Goal: Task Accomplishment & Management: Manage account settings

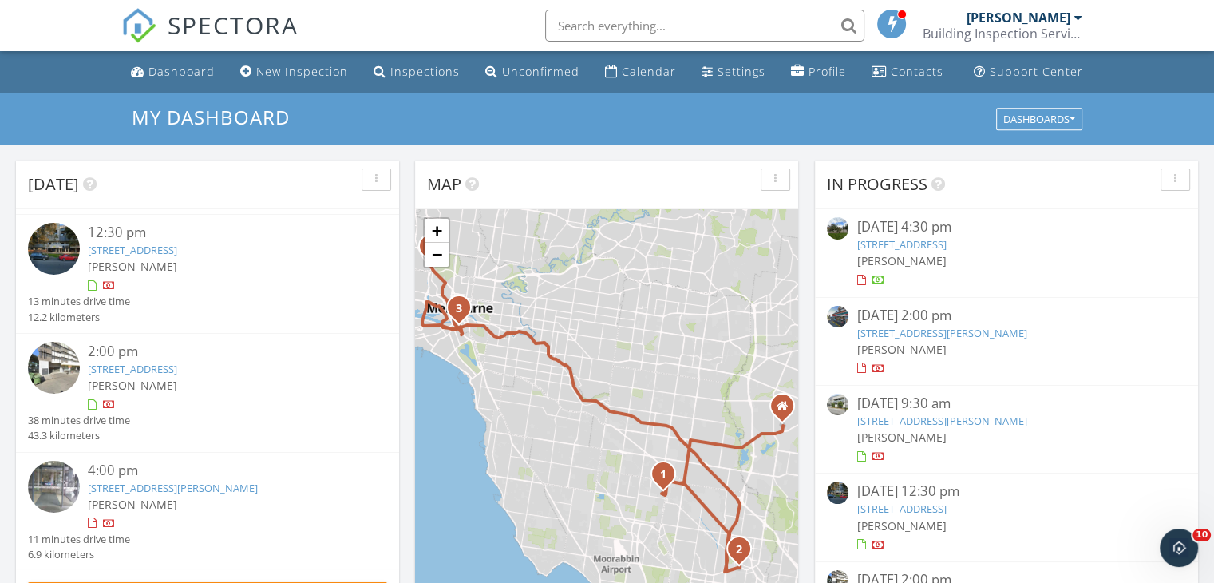
scroll to position [115, 0]
click at [242, 488] on link "18 Mt Alexander Rd Apt 1422, Travancore, VIC 3032" at bounding box center [173, 486] width 170 height 14
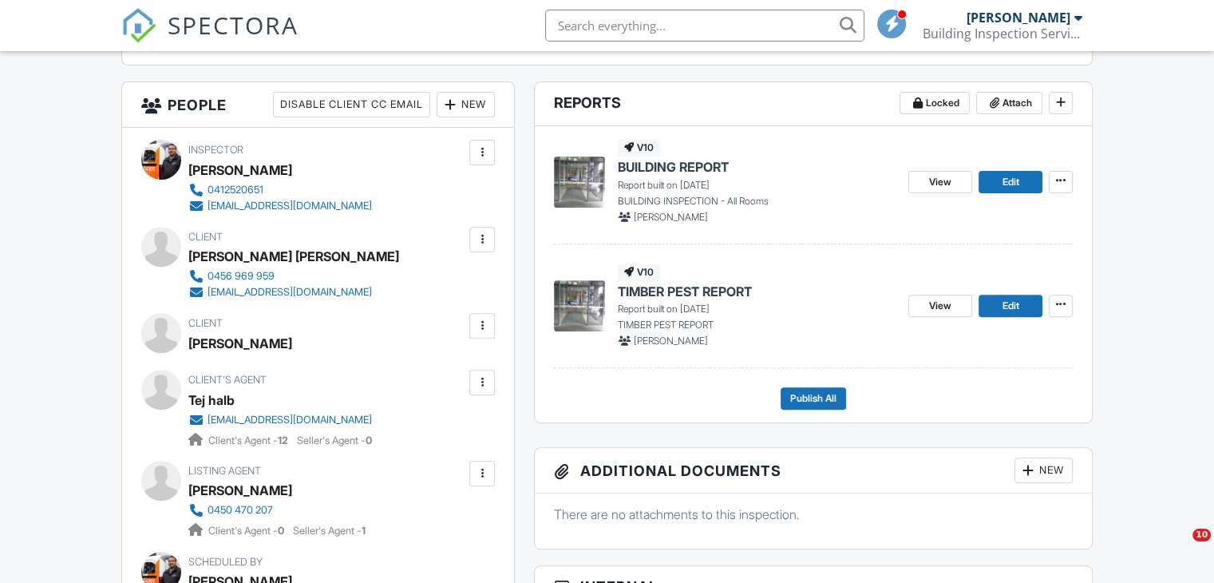
click at [481, 231] on div at bounding box center [482, 239] width 16 height 16
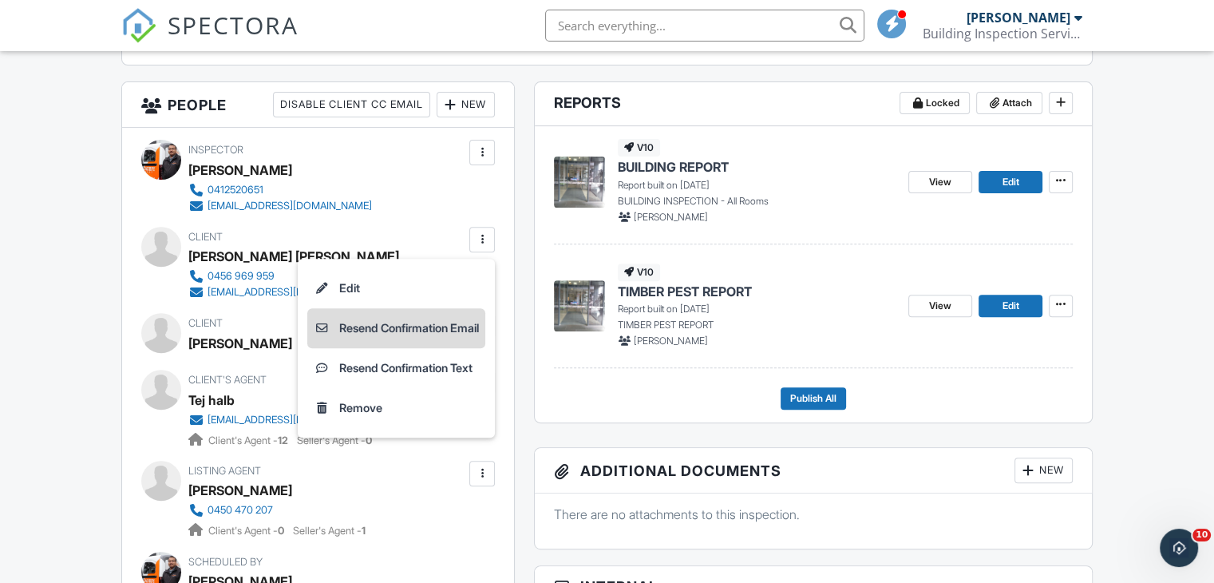
click at [455, 323] on li "Resend Confirmation Email" at bounding box center [396, 328] width 178 height 40
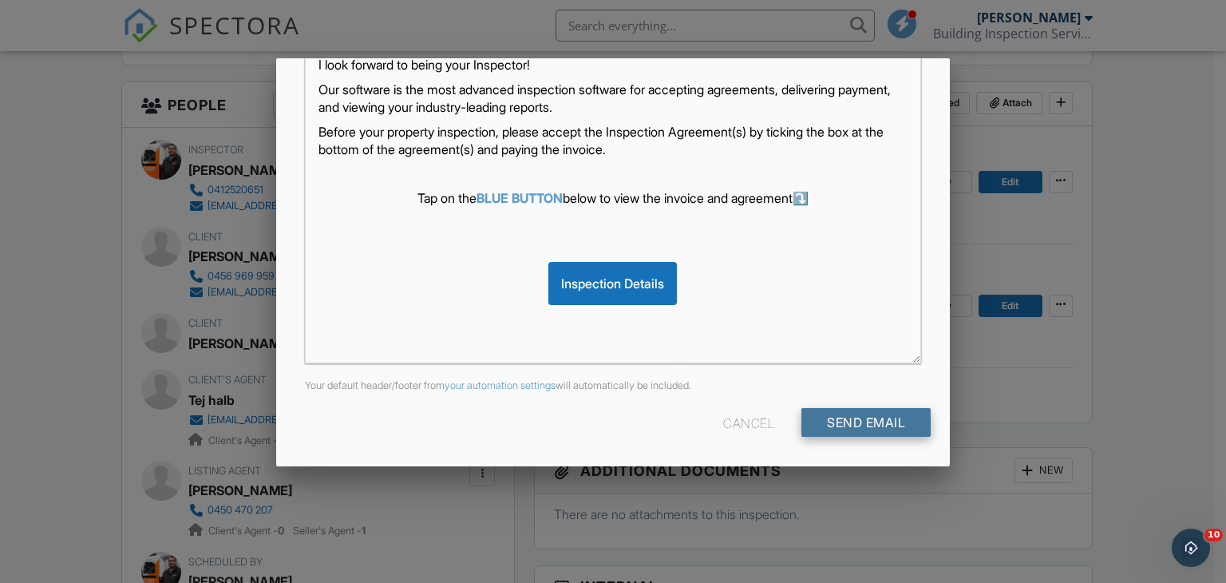
scroll to position [376, 0]
click at [820, 419] on input "Send Email" at bounding box center [865, 421] width 129 height 29
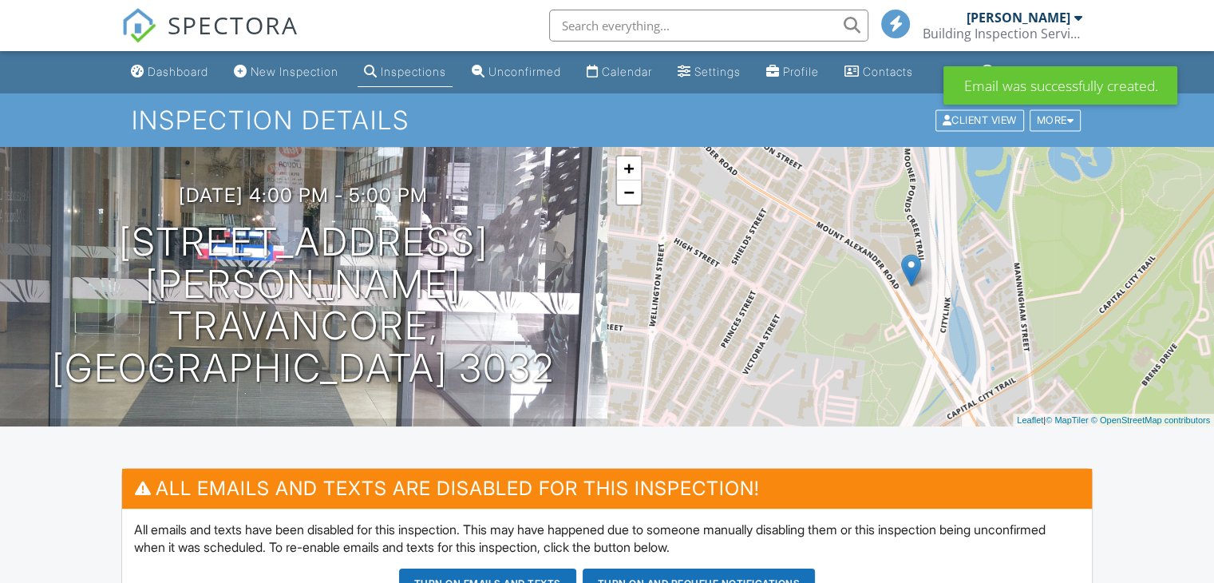
click at [425, 74] on div "Inspections" at bounding box center [413, 72] width 65 height 14
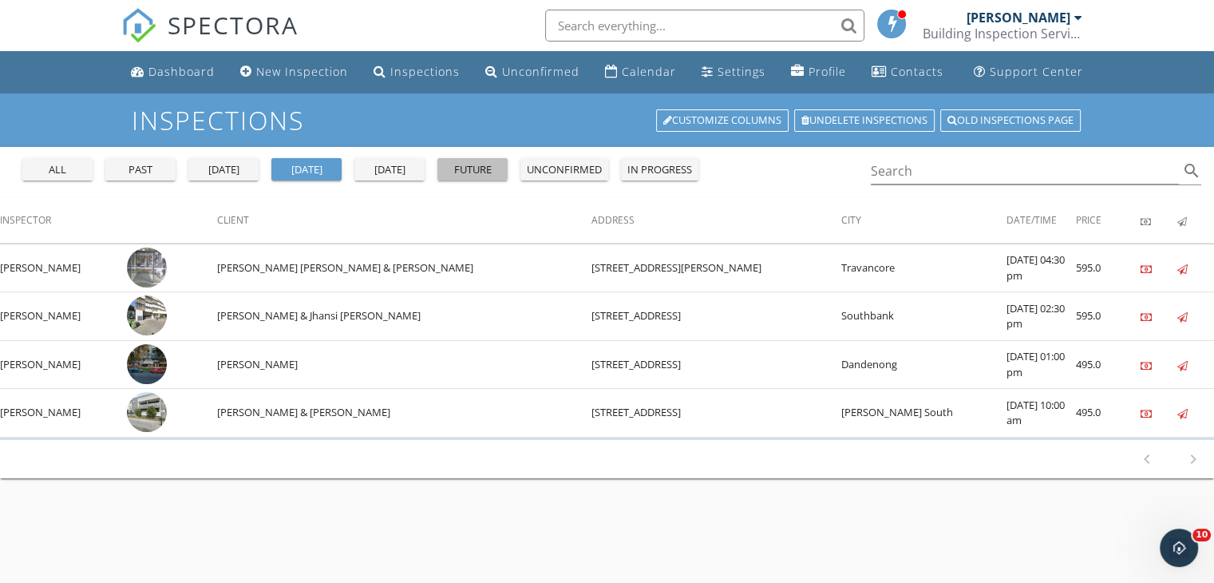
click at [477, 167] on div "future" at bounding box center [472, 170] width 57 height 16
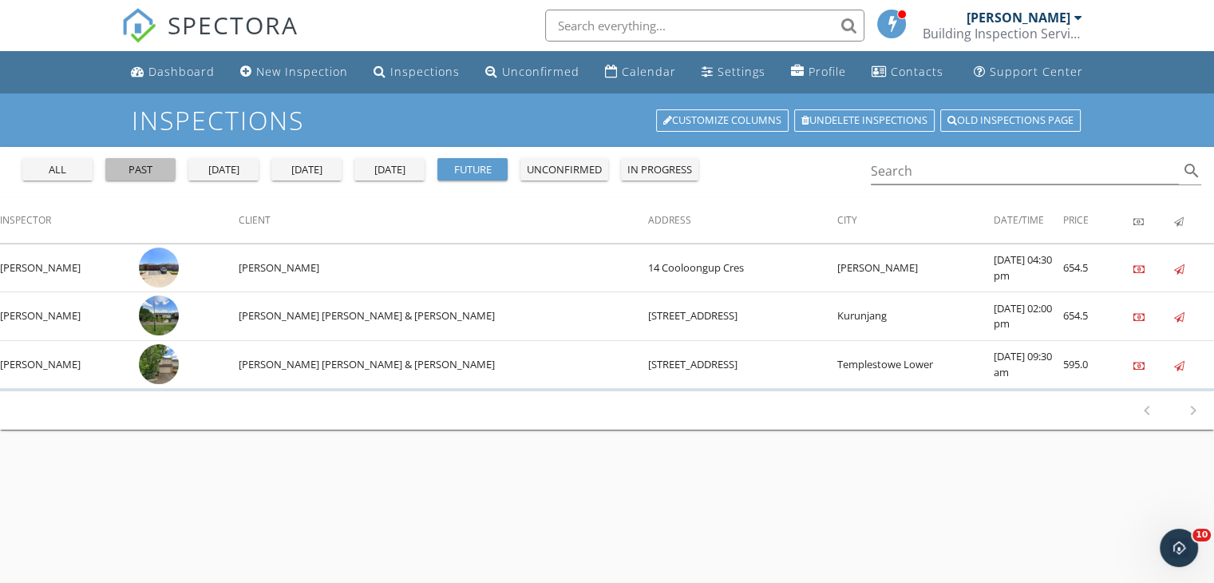
click at [134, 164] on div "past" at bounding box center [140, 170] width 57 height 16
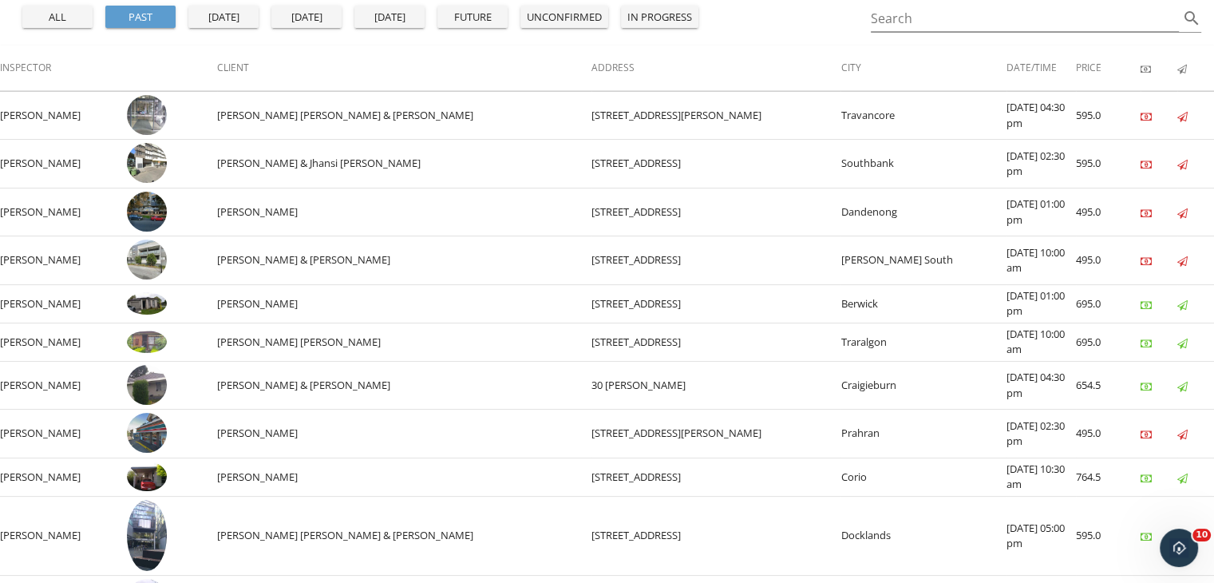
scroll to position [232, 0]
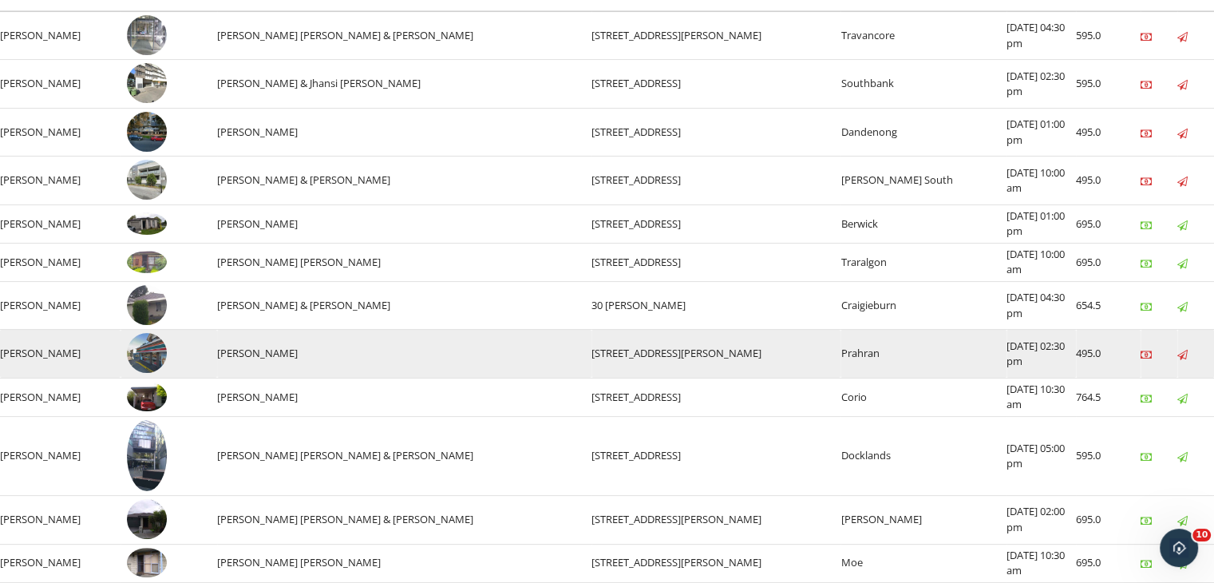
click at [156, 351] on img at bounding box center [147, 353] width 40 height 40
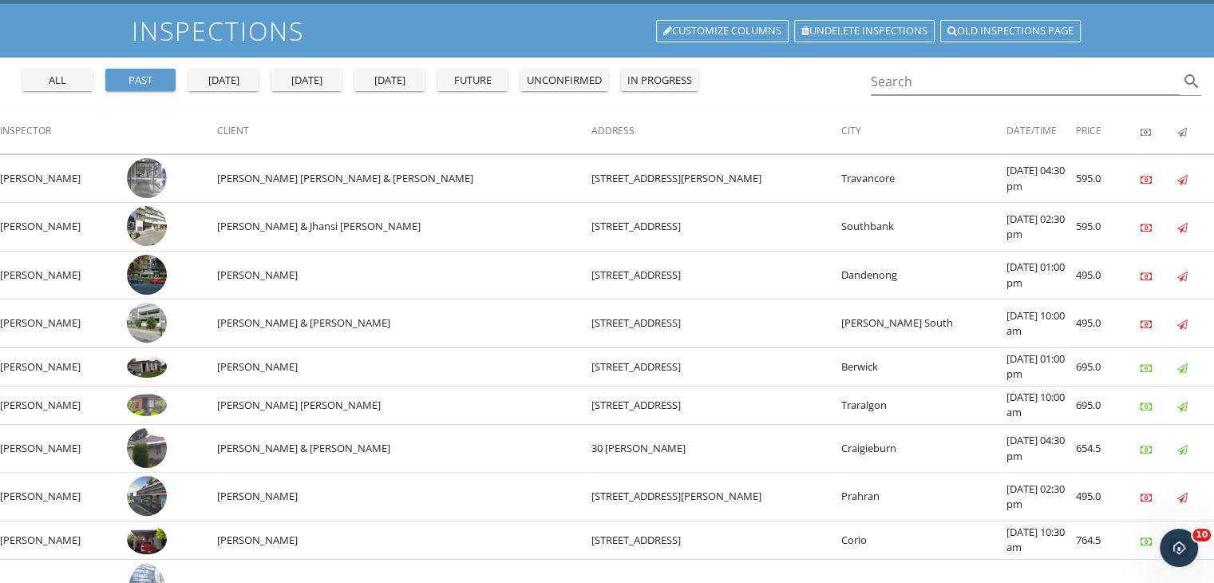
scroll to position [0, 0]
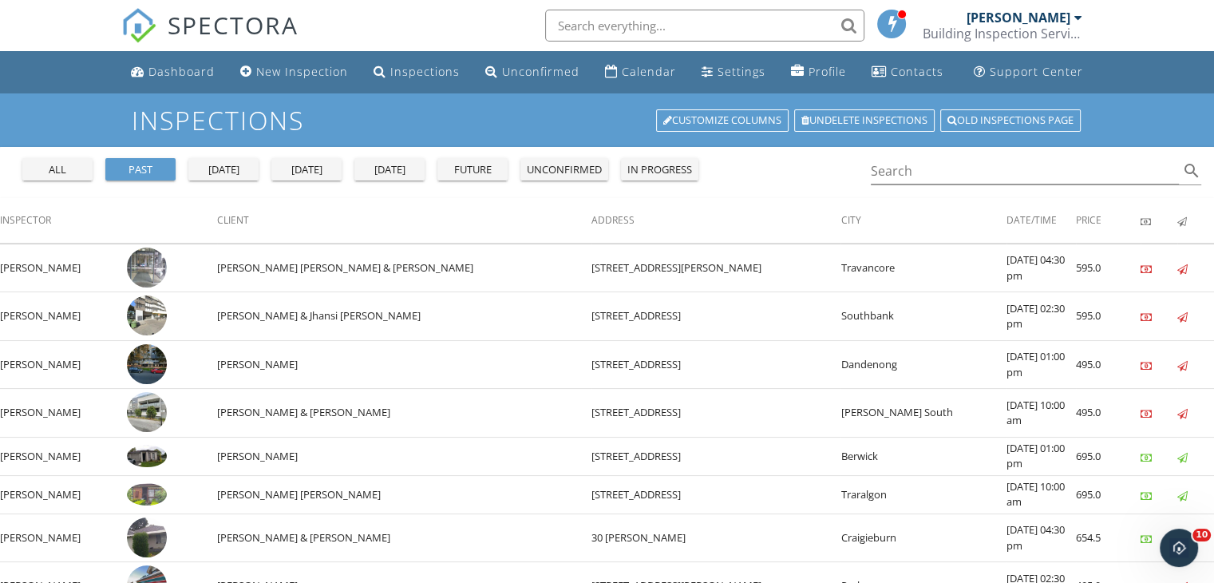
click at [466, 166] on div "future" at bounding box center [472, 170] width 57 height 16
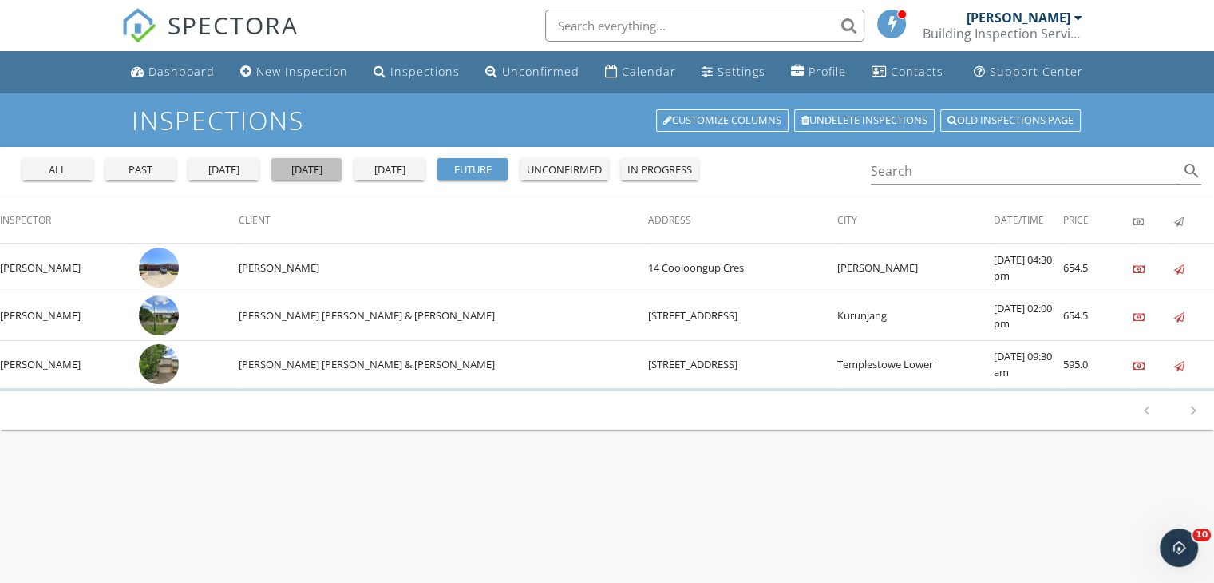
click at [310, 177] on button "today" at bounding box center [306, 169] width 70 height 22
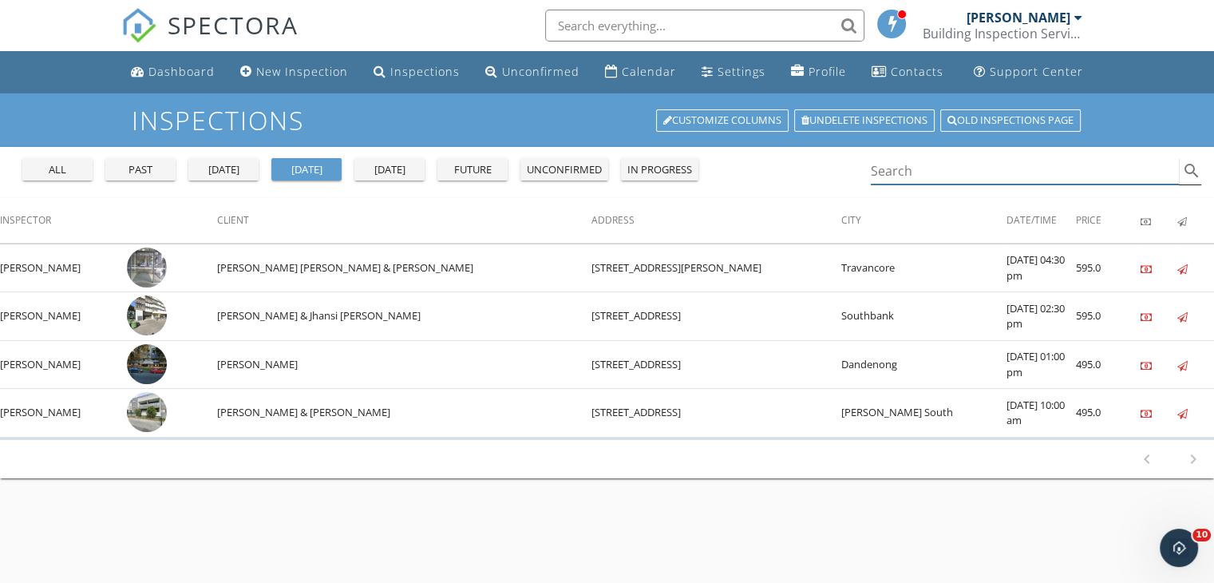
click at [963, 180] on input "Search" at bounding box center [1025, 171] width 309 height 26
click at [140, 170] on div "past" at bounding box center [140, 170] width 57 height 16
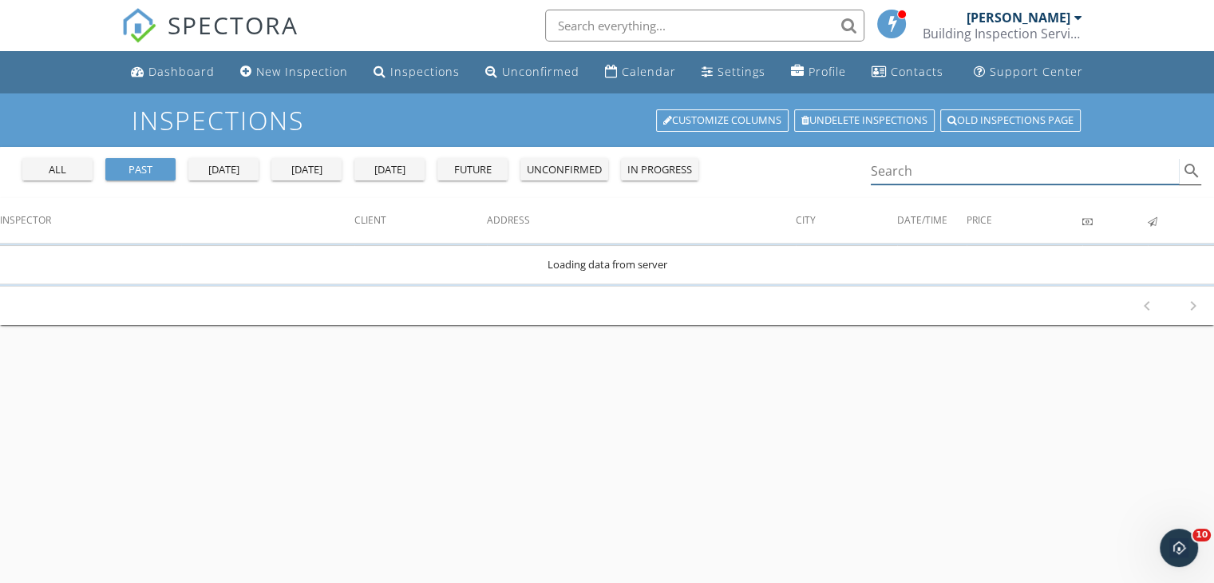
click at [910, 173] on input "Search" at bounding box center [1025, 171] width 309 height 26
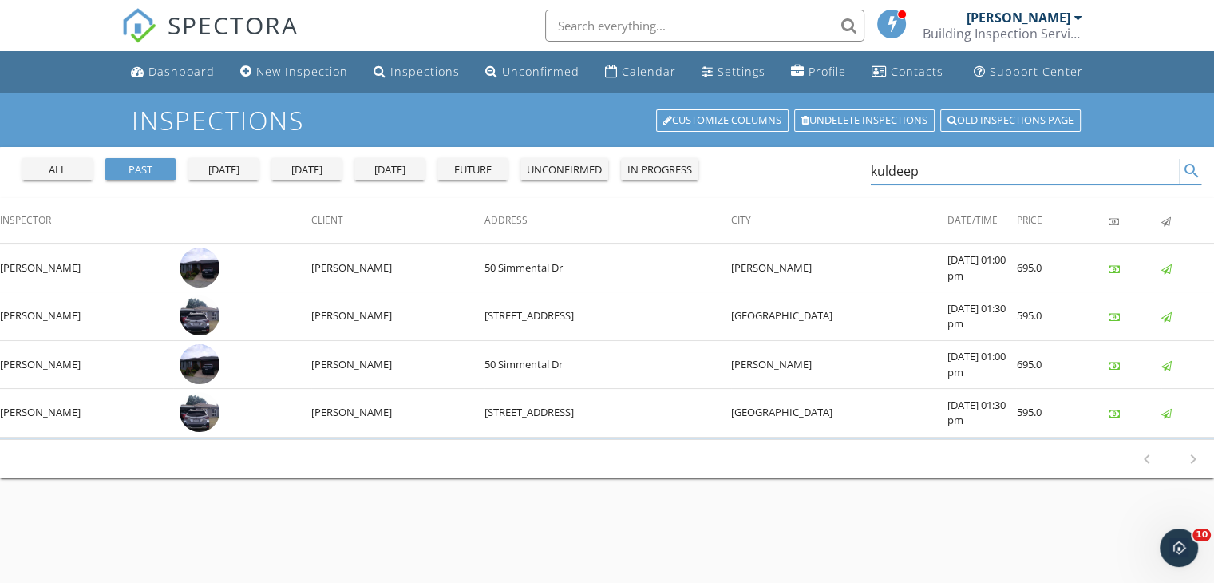
click at [904, 164] on input "kuldeep" at bounding box center [1025, 171] width 309 height 26
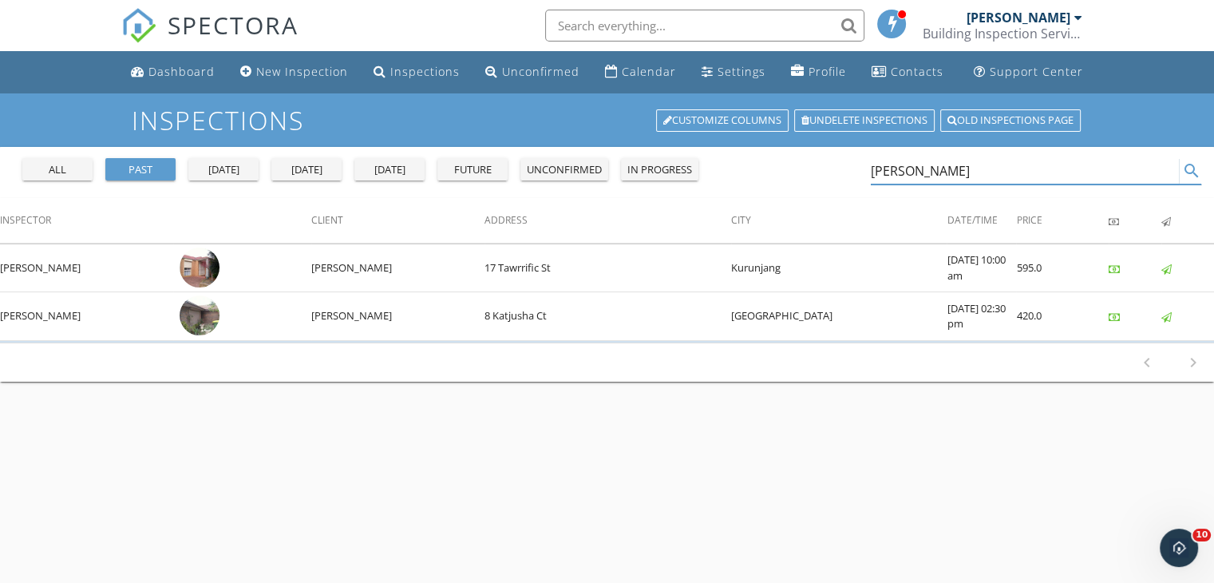
click at [938, 172] on input "kuldip" at bounding box center [1025, 171] width 309 height 26
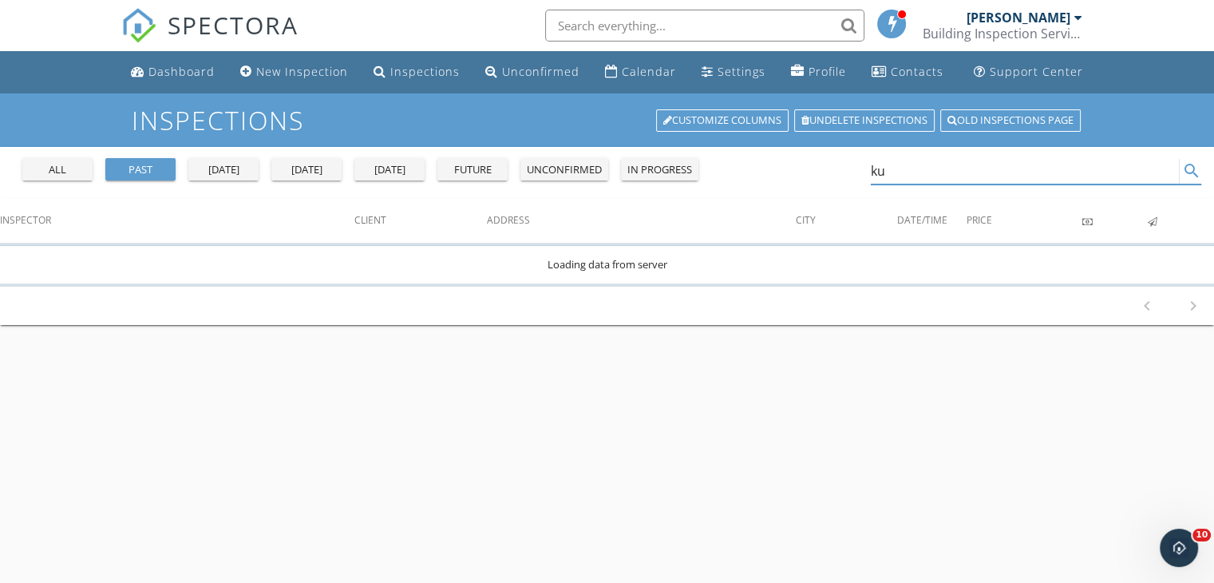
type input "k"
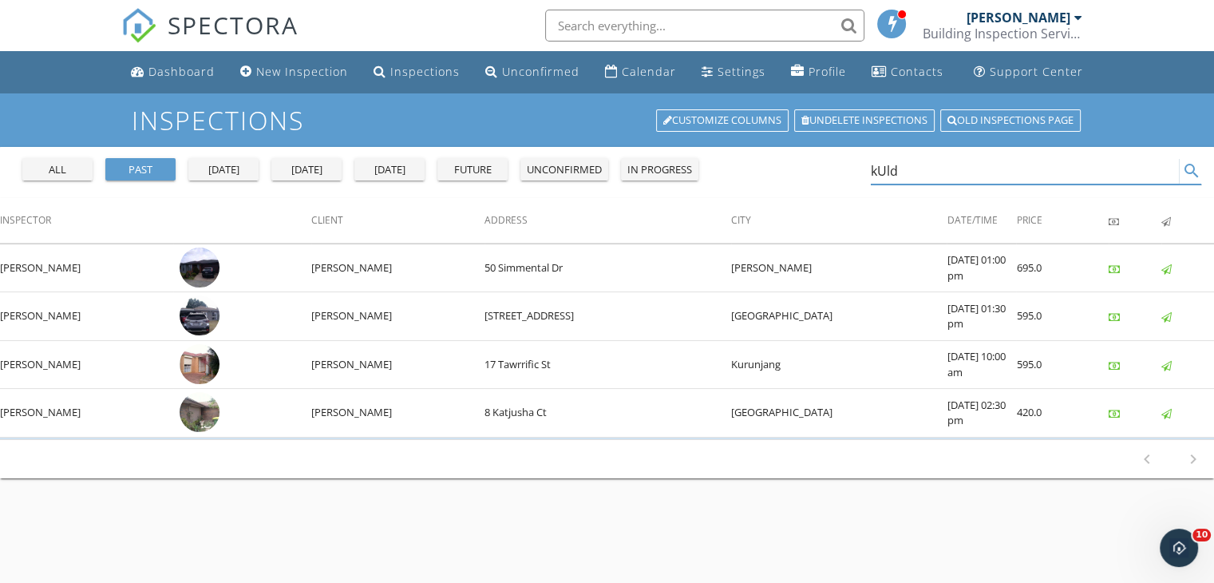
click at [884, 167] on input "kUld" at bounding box center [1025, 171] width 309 height 26
click at [500, 173] on div "future" at bounding box center [472, 170] width 57 height 16
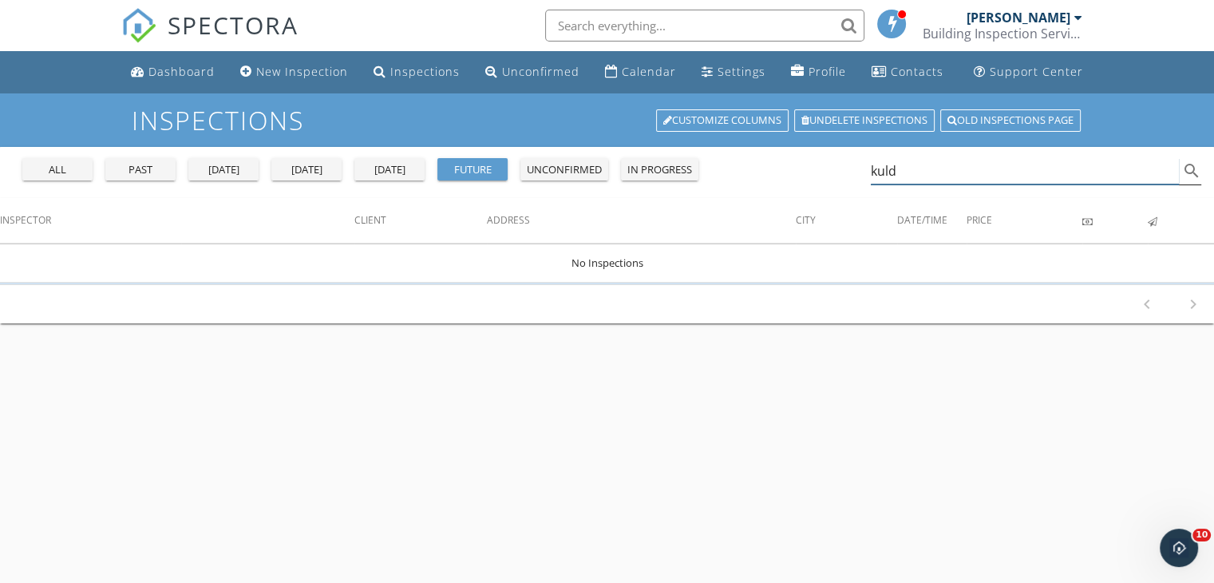
click at [943, 171] on input "kuld" at bounding box center [1025, 171] width 309 height 26
click at [148, 164] on div "past" at bounding box center [140, 170] width 57 height 16
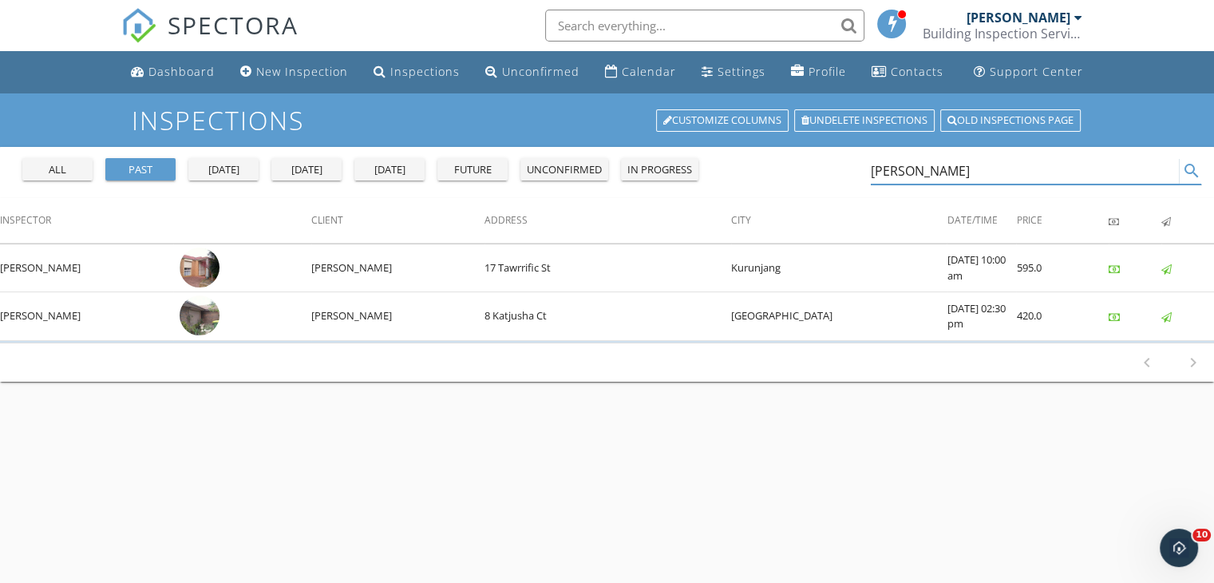
drag, startPoint x: 950, startPoint y: 172, endPoint x: 895, endPoint y: 183, distance: 55.2
click at [895, 183] on input "kuldip" at bounding box center [1025, 171] width 309 height 26
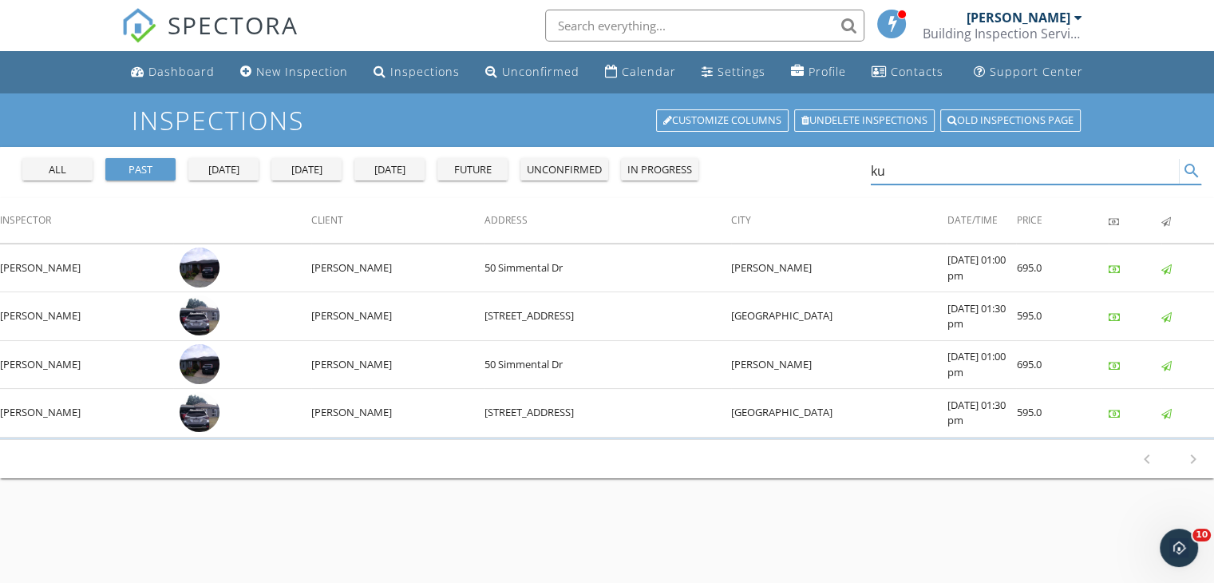
type input "k"
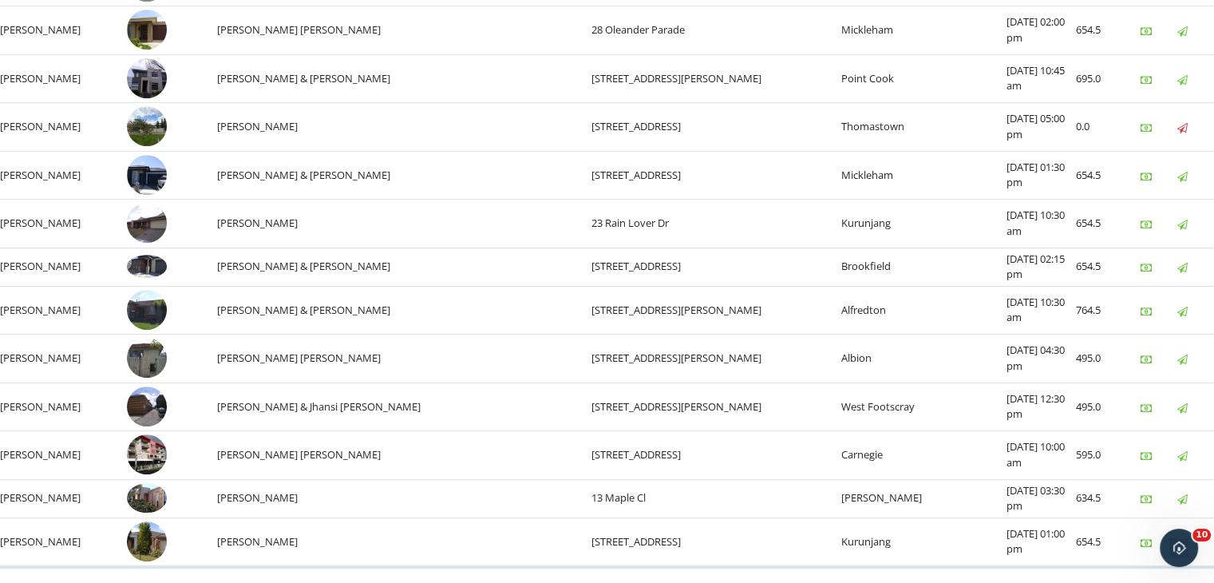
scroll to position [950, 0]
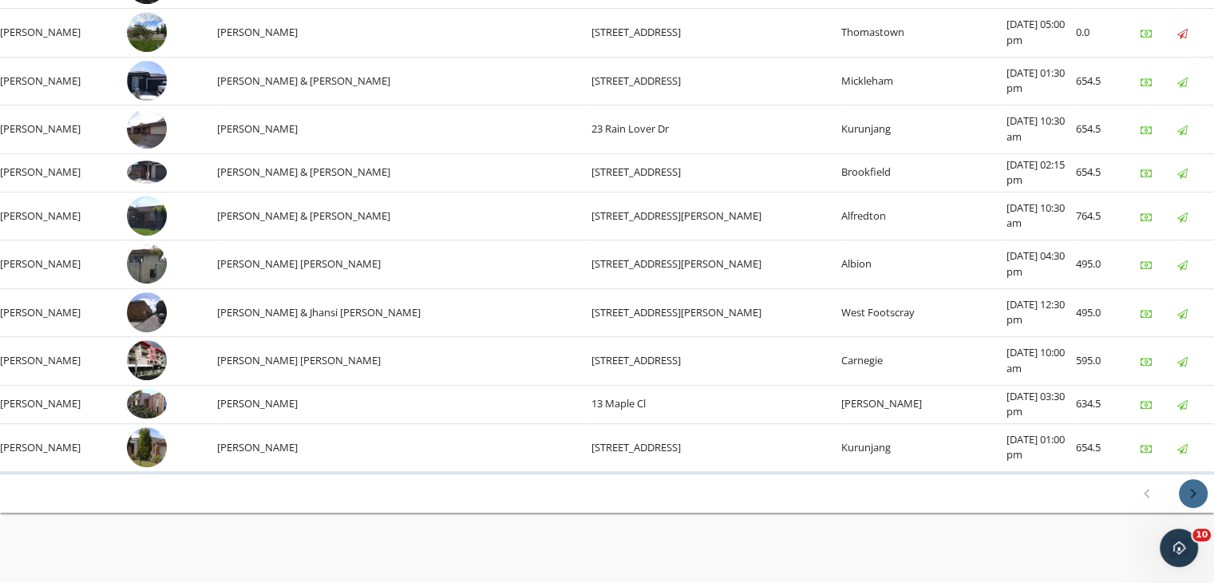
click at [1187, 484] on icon "chevron_right" at bounding box center [1192, 493] width 19 height 19
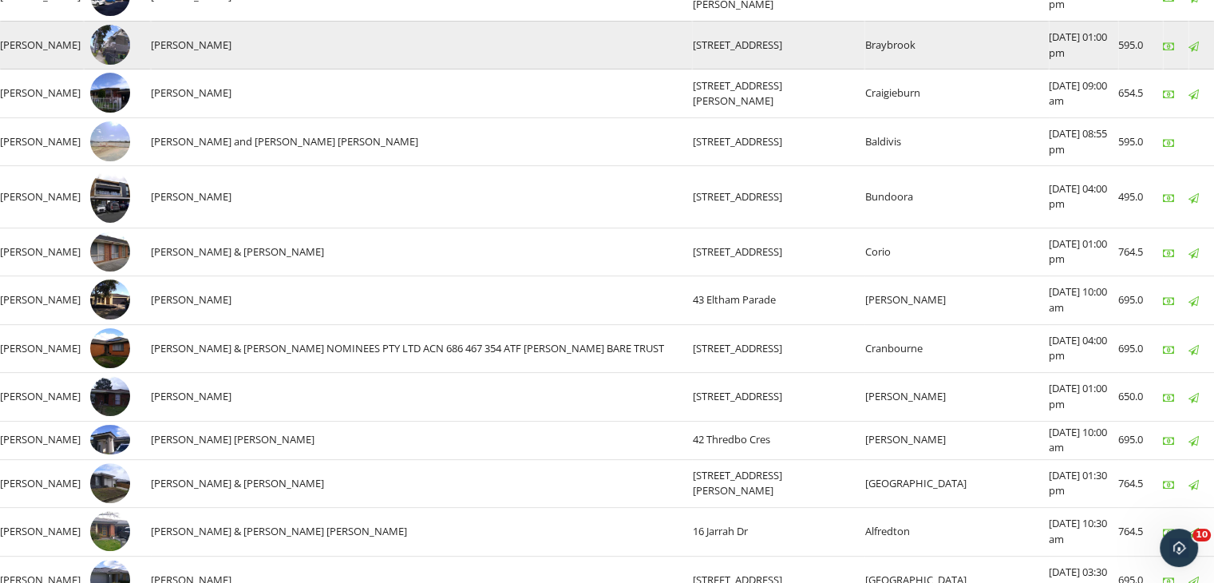
scroll to position [399, 0]
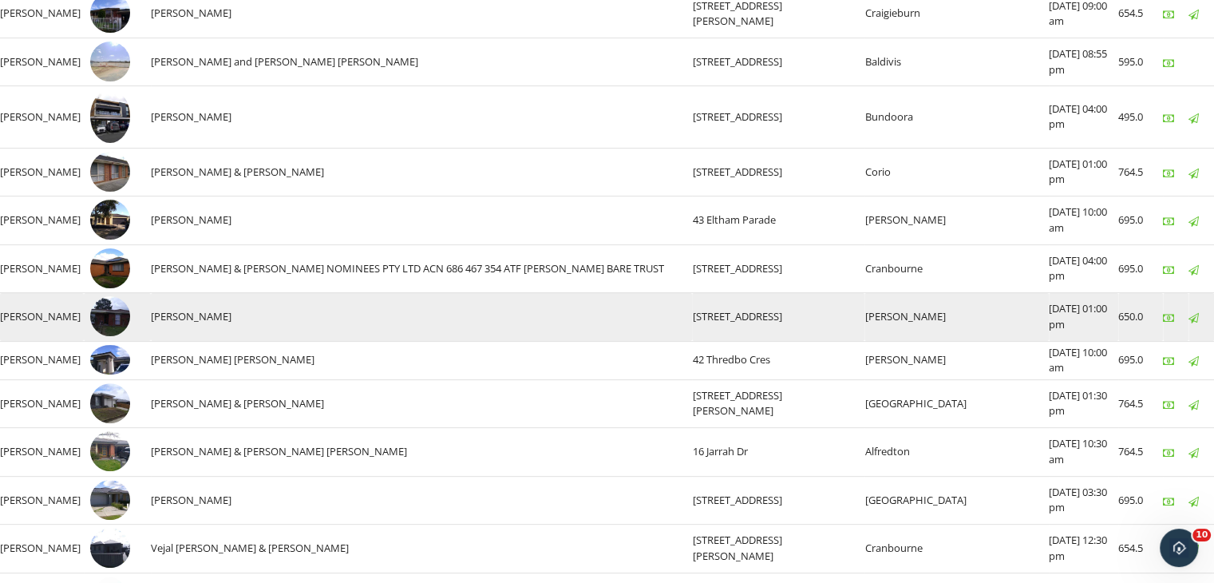
click at [130, 320] on img at bounding box center [110, 316] width 40 height 40
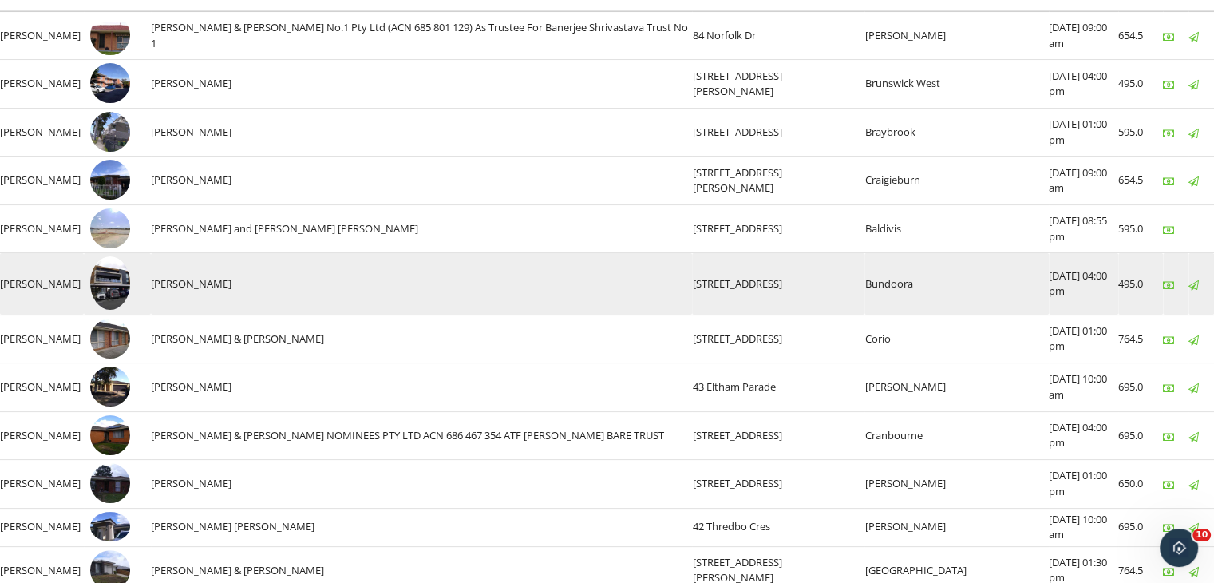
scroll to position [80, 0]
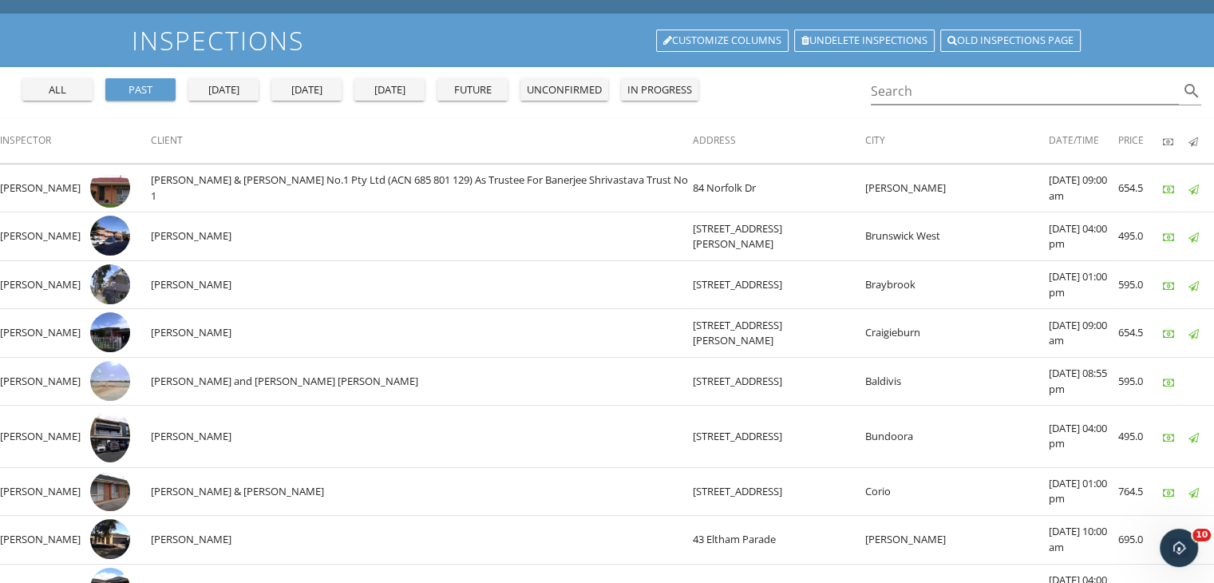
click at [316, 86] on div "today" at bounding box center [306, 90] width 57 height 16
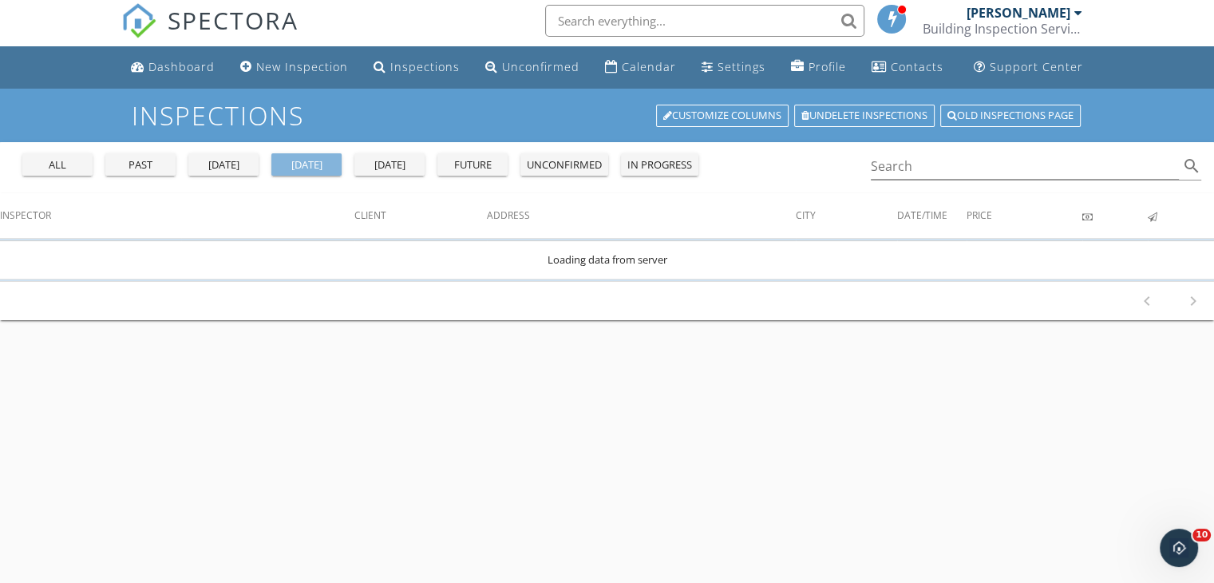
scroll to position [0, 0]
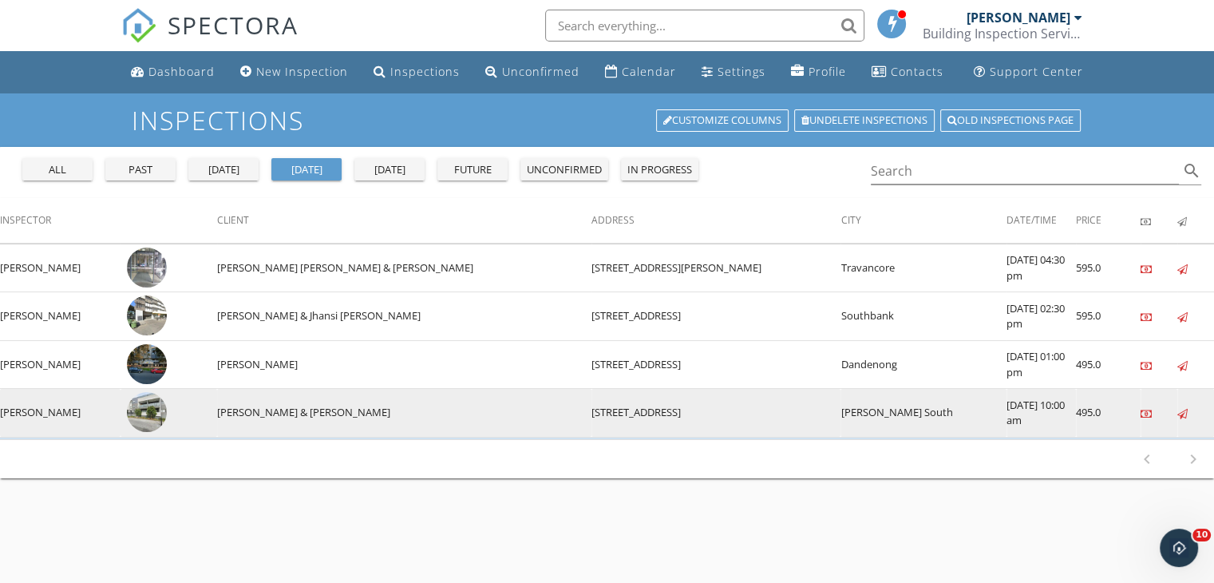
click at [198, 403] on td at bounding box center [168, 413] width 97 height 49
click at [167, 408] on img at bounding box center [147, 412] width 40 height 40
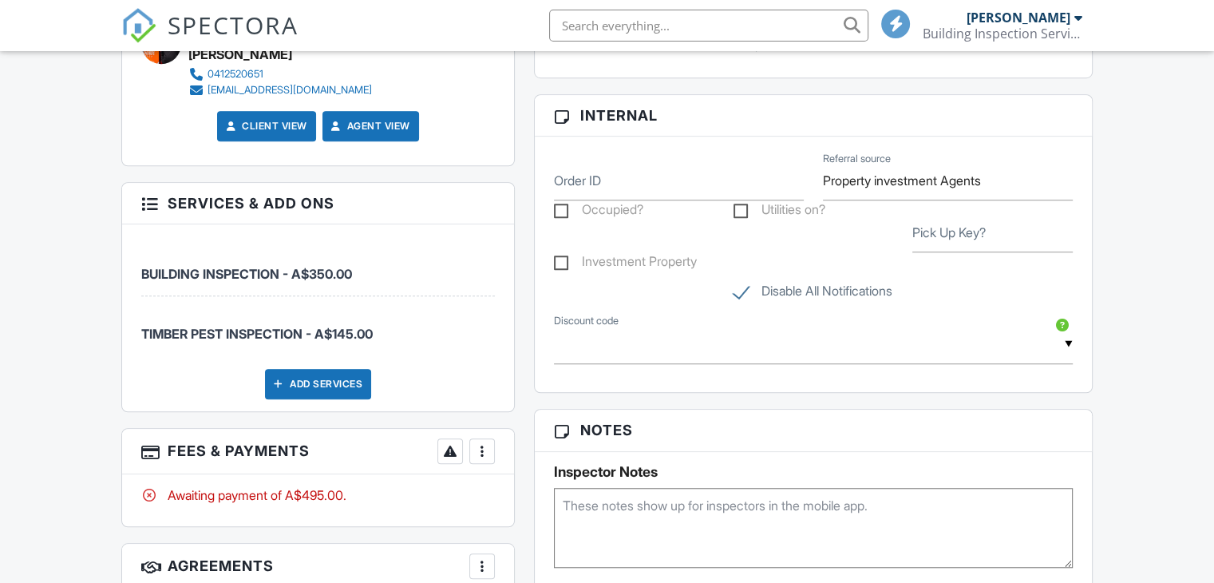
scroll to position [1357, 0]
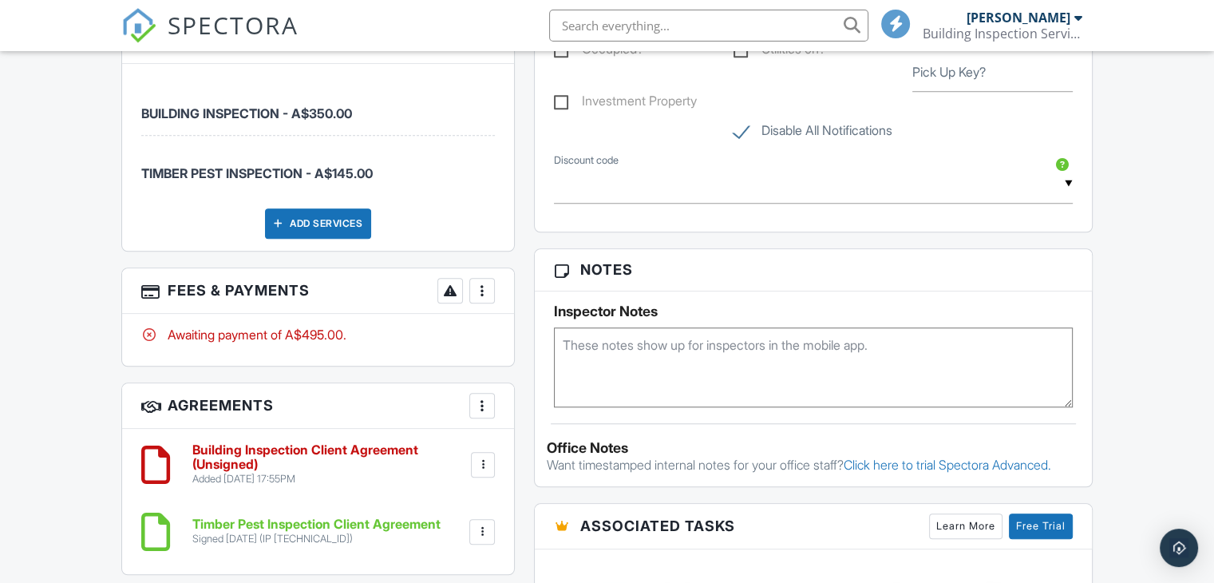
click at [480, 282] on div at bounding box center [482, 290] width 16 height 16
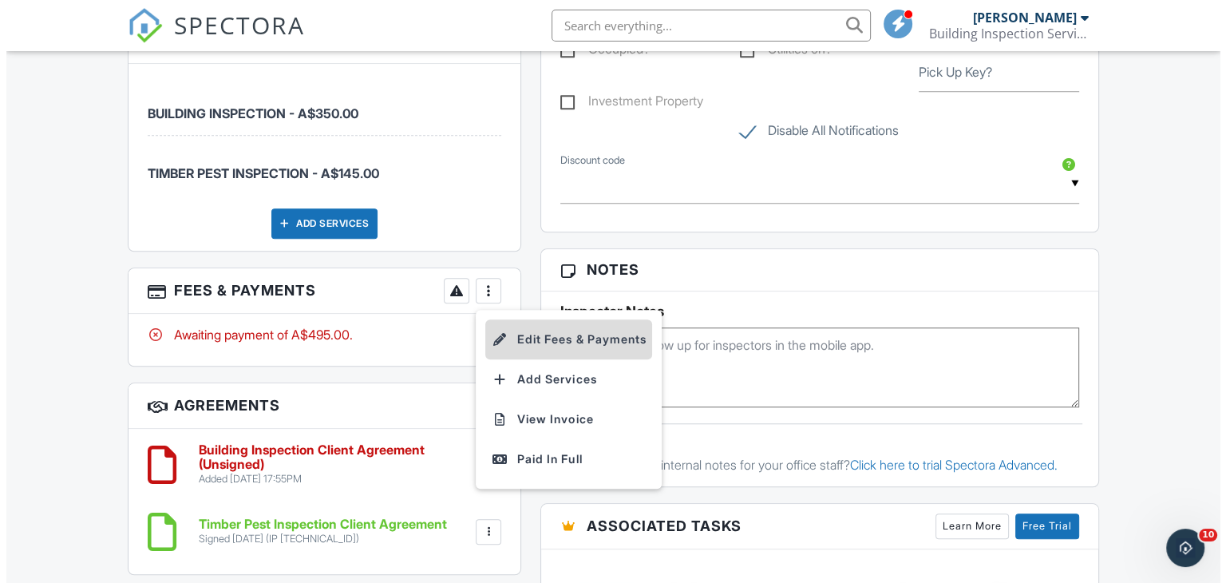
scroll to position [0, 0]
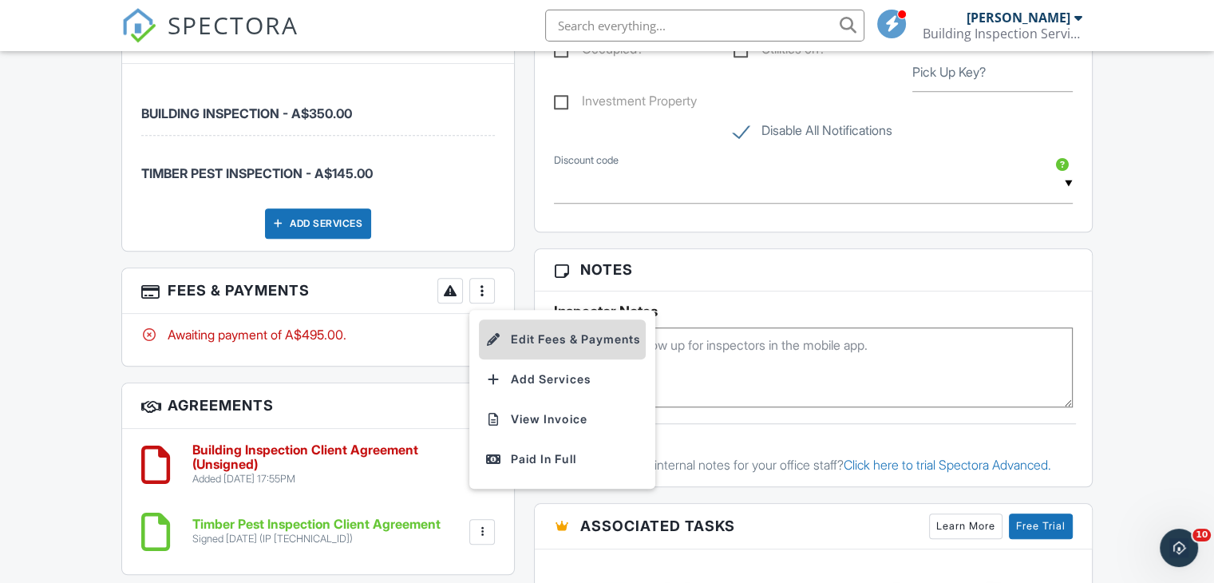
click at [593, 334] on li "Edit Fees & Payments" at bounding box center [562, 339] width 167 height 40
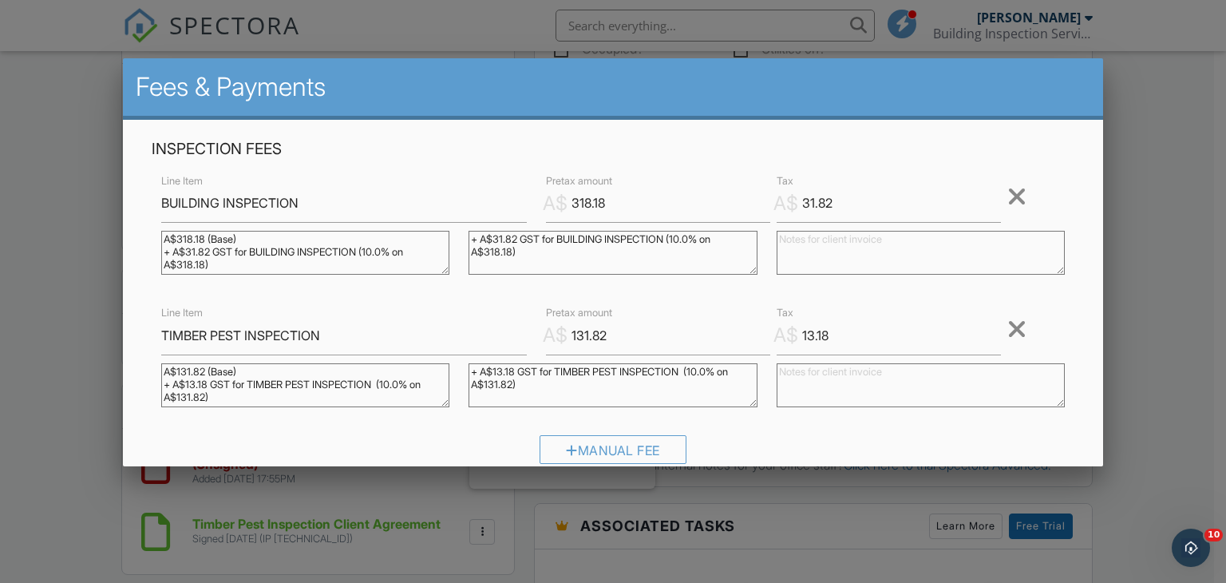
click at [1007, 324] on div at bounding box center [1016, 329] width 19 height 26
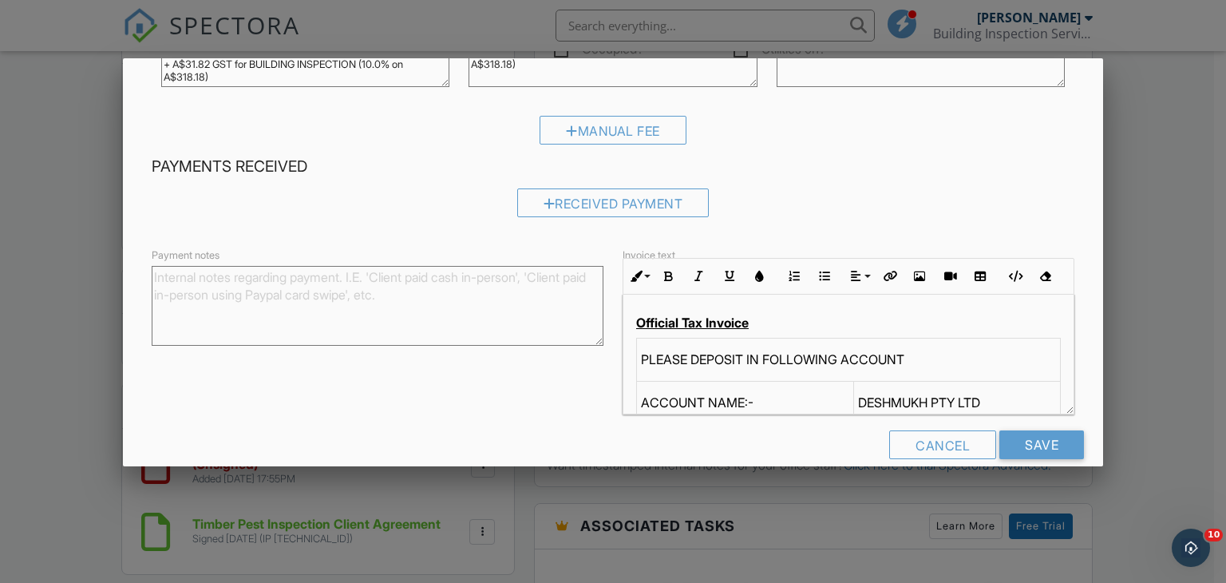
scroll to position [211, 0]
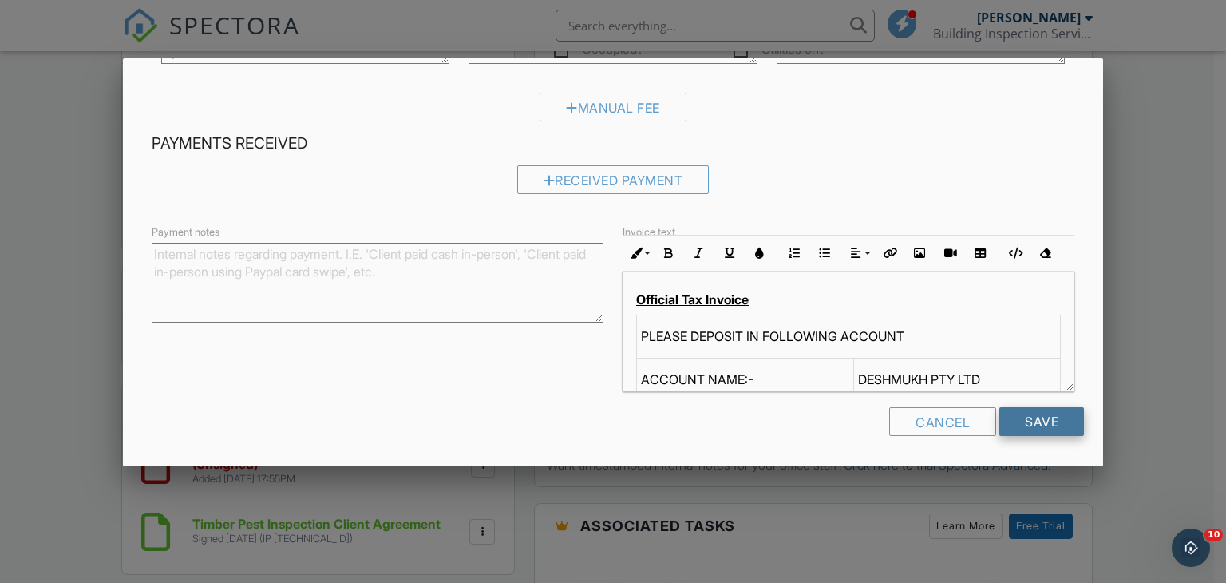
click at [1034, 412] on input "Save" at bounding box center [1041, 421] width 85 height 29
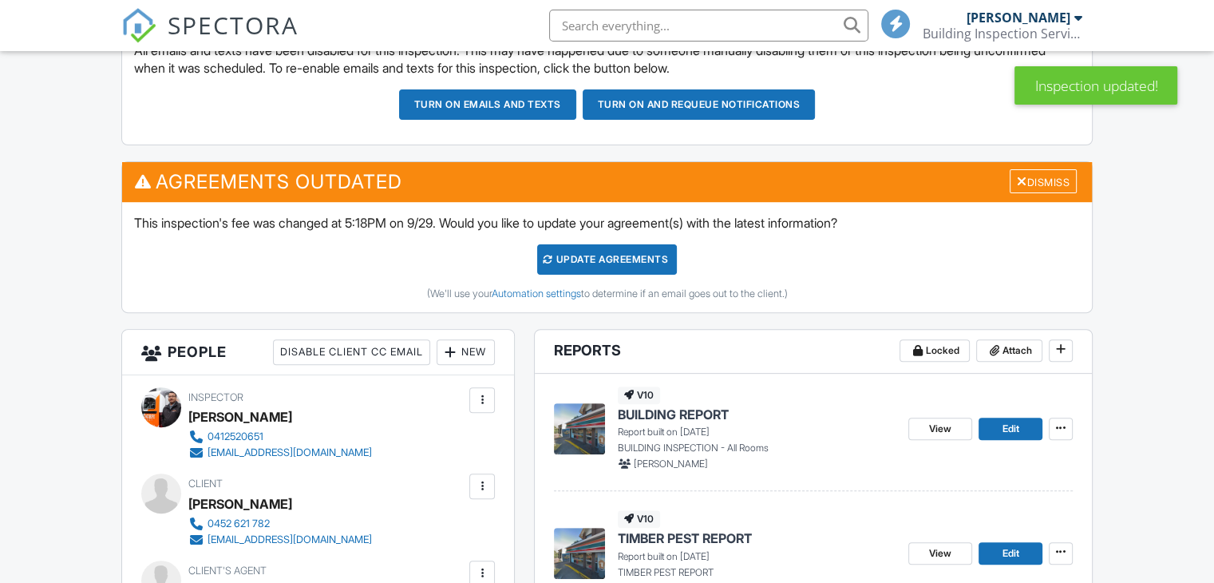
click at [669, 263] on div "Update Agreements" at bounding box center [607, 259] width 140 height 30
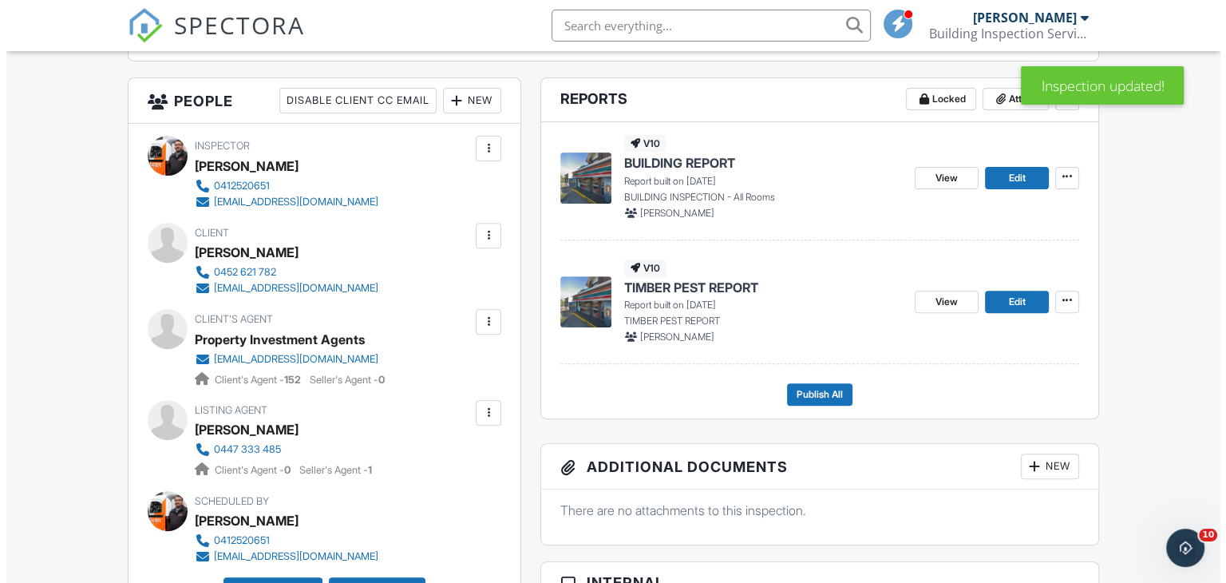
scroll to position [479, 0]
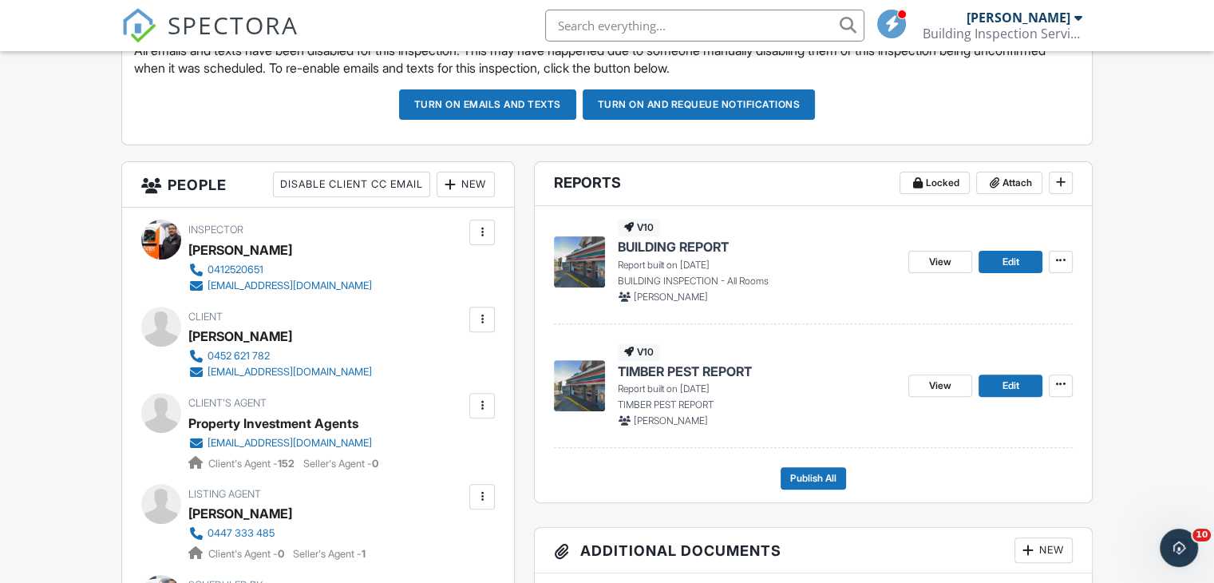
click at [483, 318] on div at bounding box center [482, 319] width 16 height 16
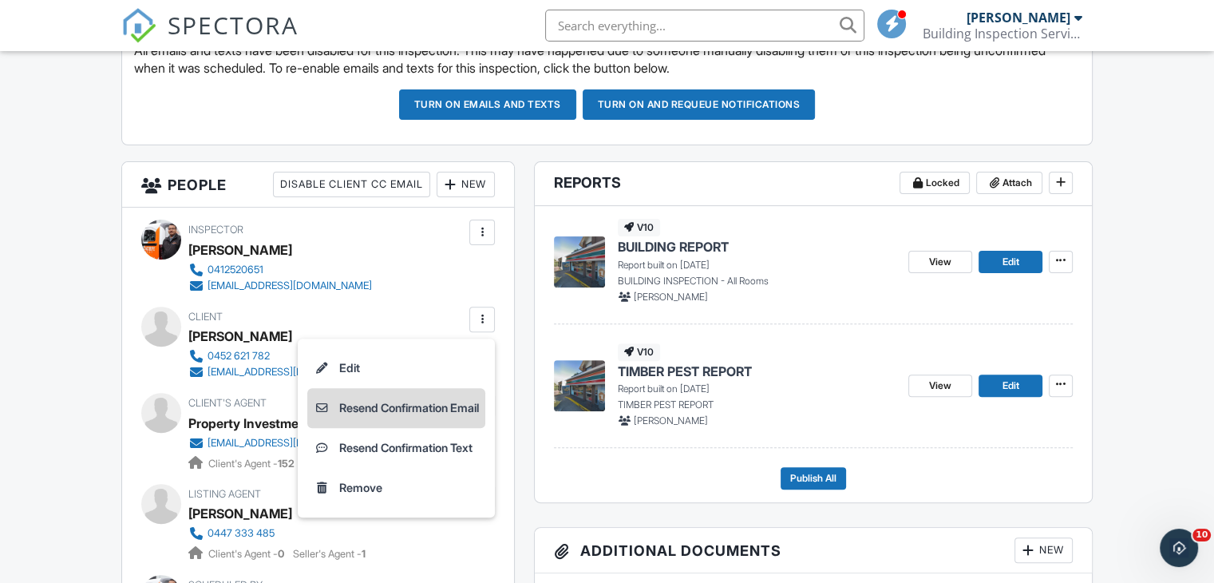
click at [476, 404] on li "Resend Confirmation Email" at bounding box center [396, 408] width 178 height 40
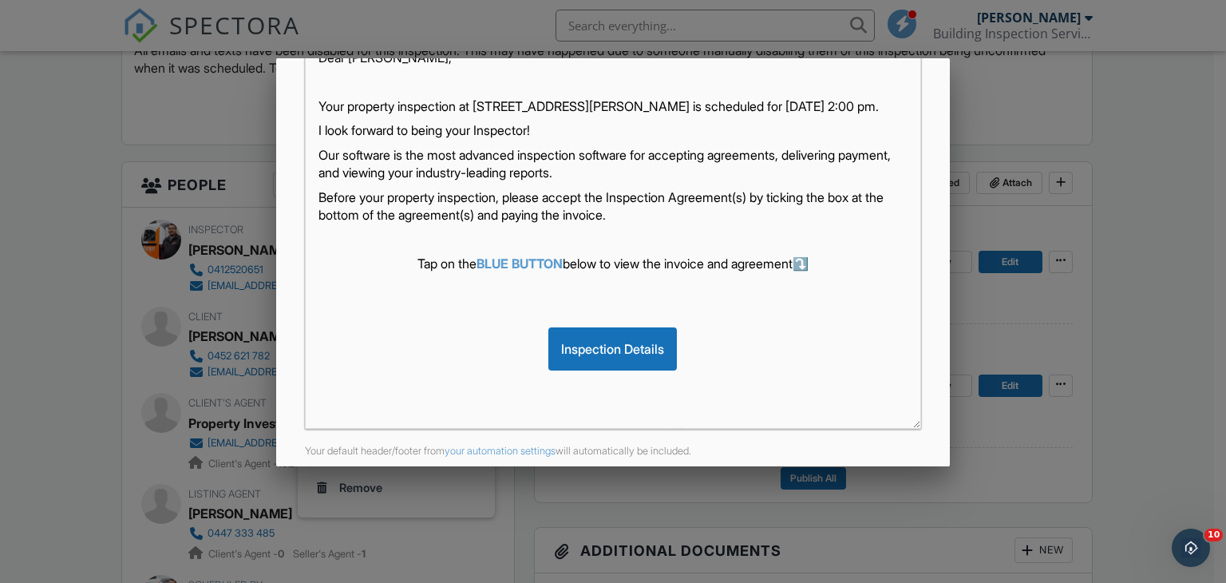
scroll to position [376, 0]
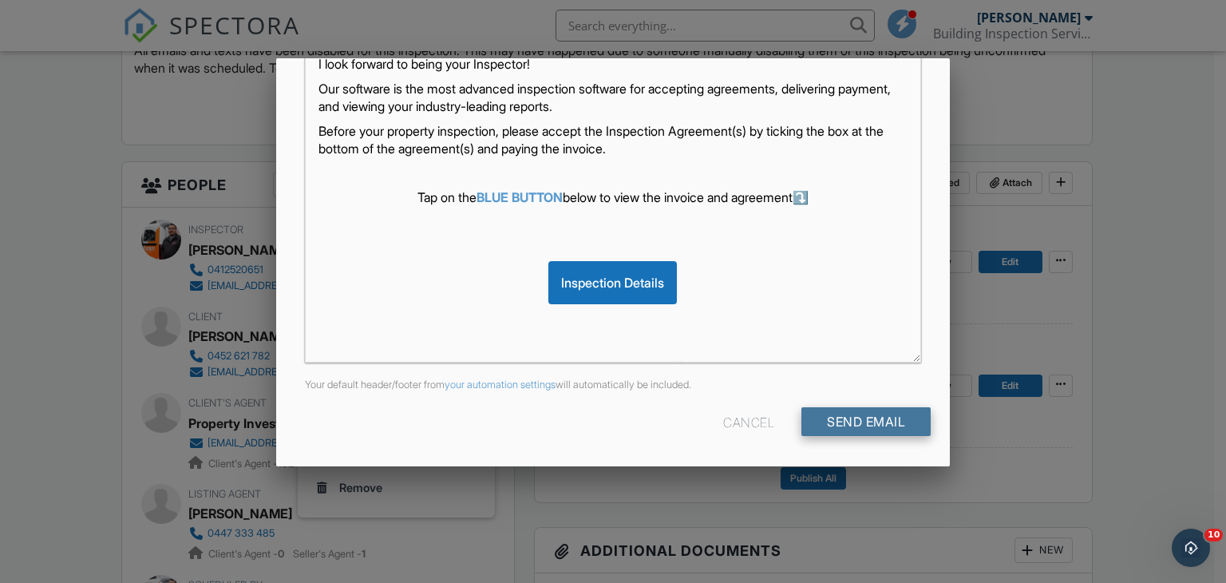
click at [881, 416] on input "Send Email" at bounding box center [865, 421] width 129 height 29
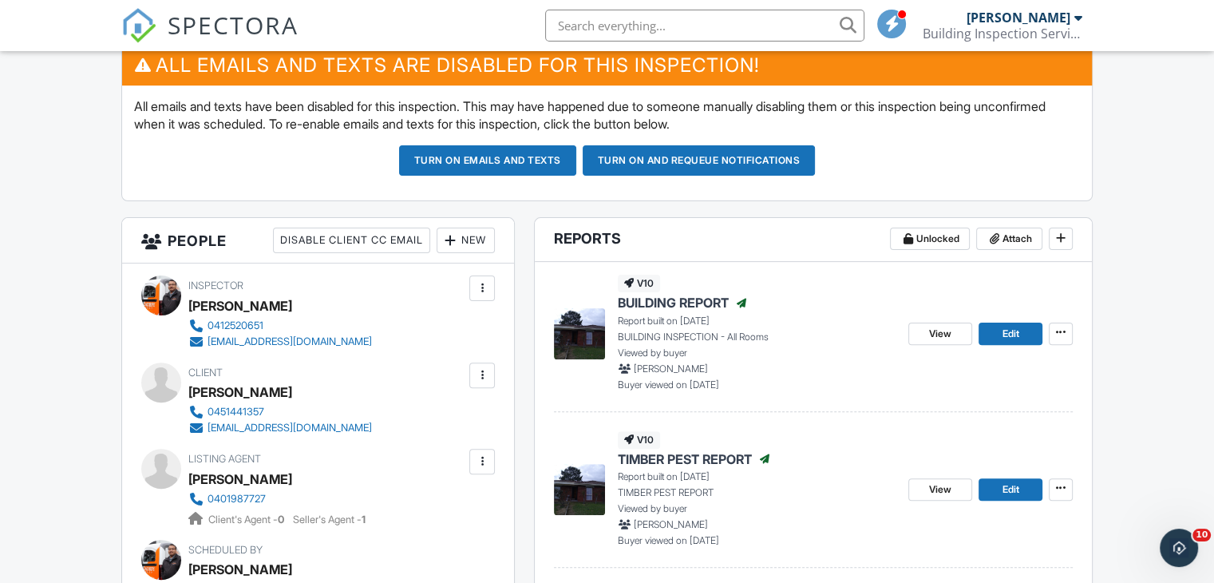
scroll to position [399, 0]
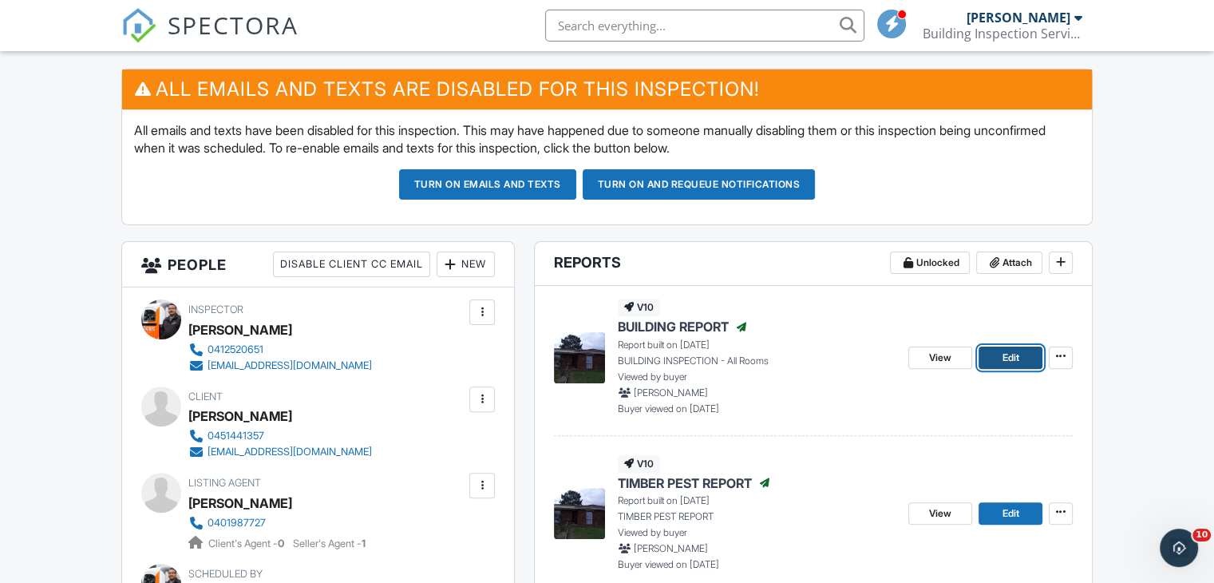
click at [1012, 361] on span "Edit" at bounding box center [1009, 358] width 17 height 16
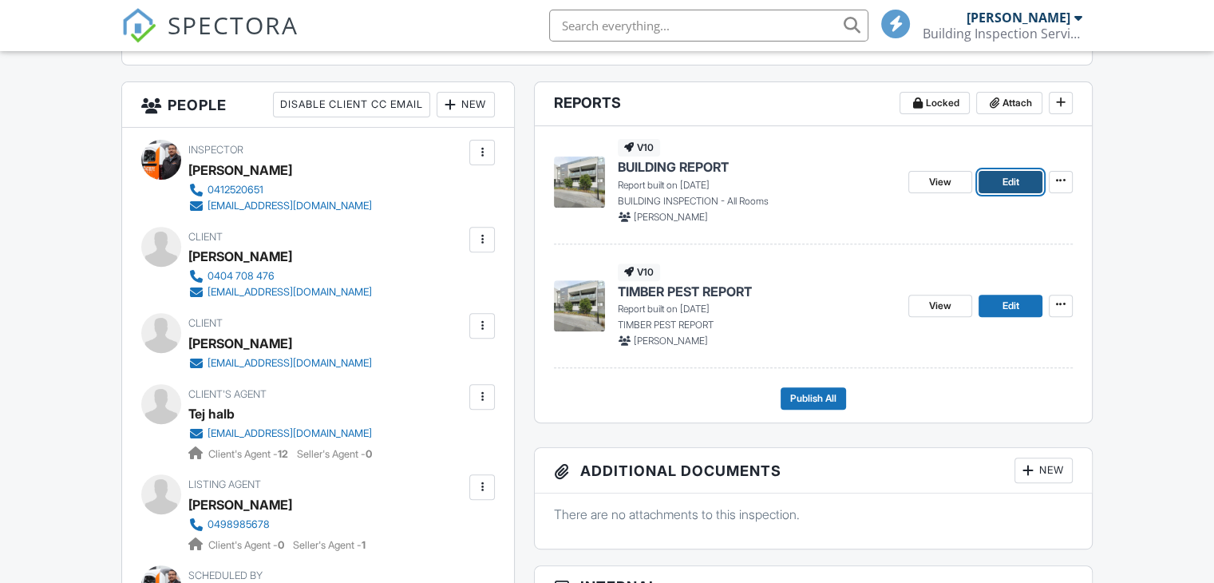
click at [986, 176] on link "Edit" at bounding box center [1010, 182] width 64 height 22
